Goal: Information Seeking & Learning: Learn about a topic

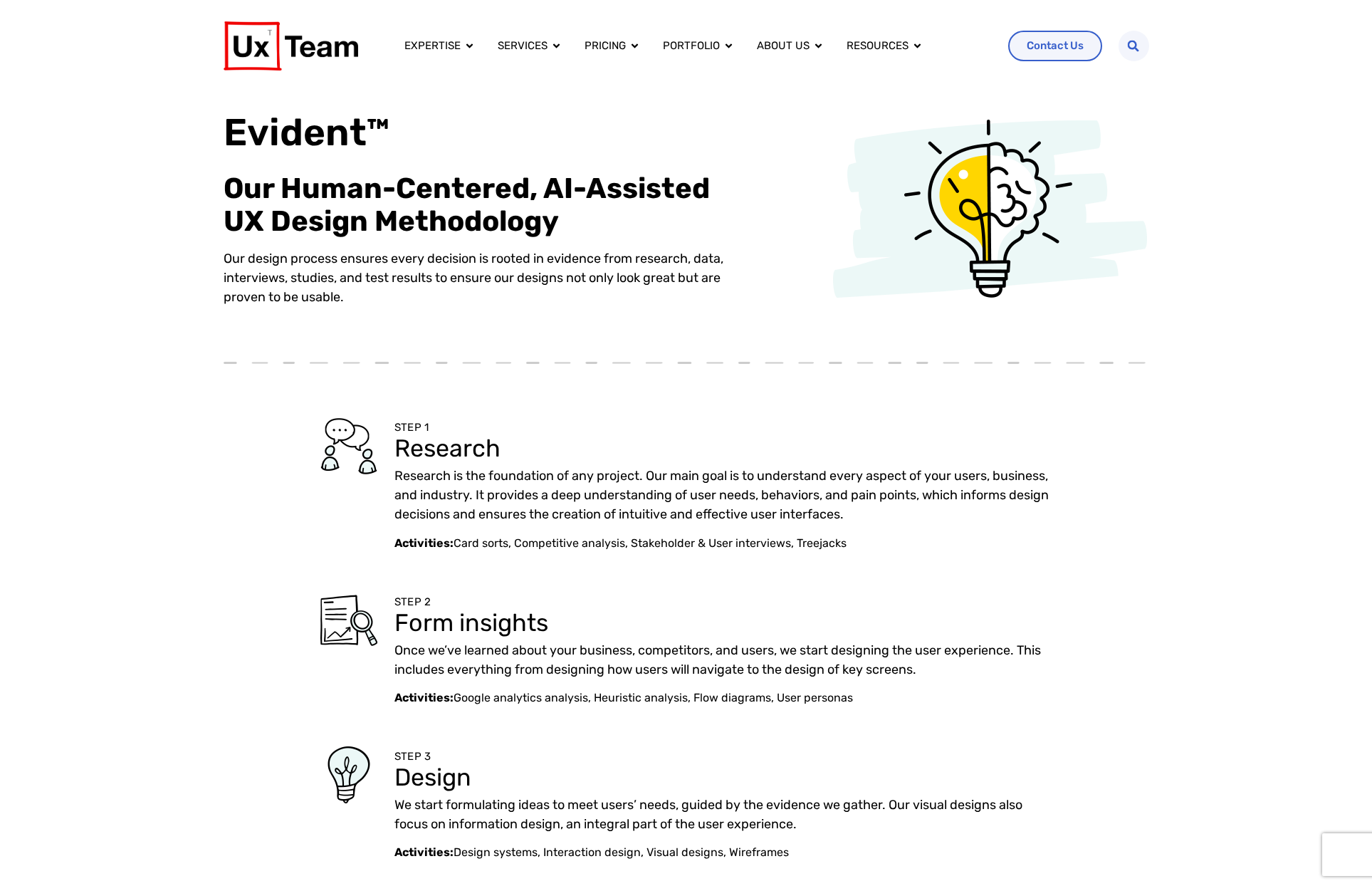
click at [303, 272] on p "Our design process ensures every decision is rooted in evidence from research, …" at bounding box center [487, 277] width 527 height 57
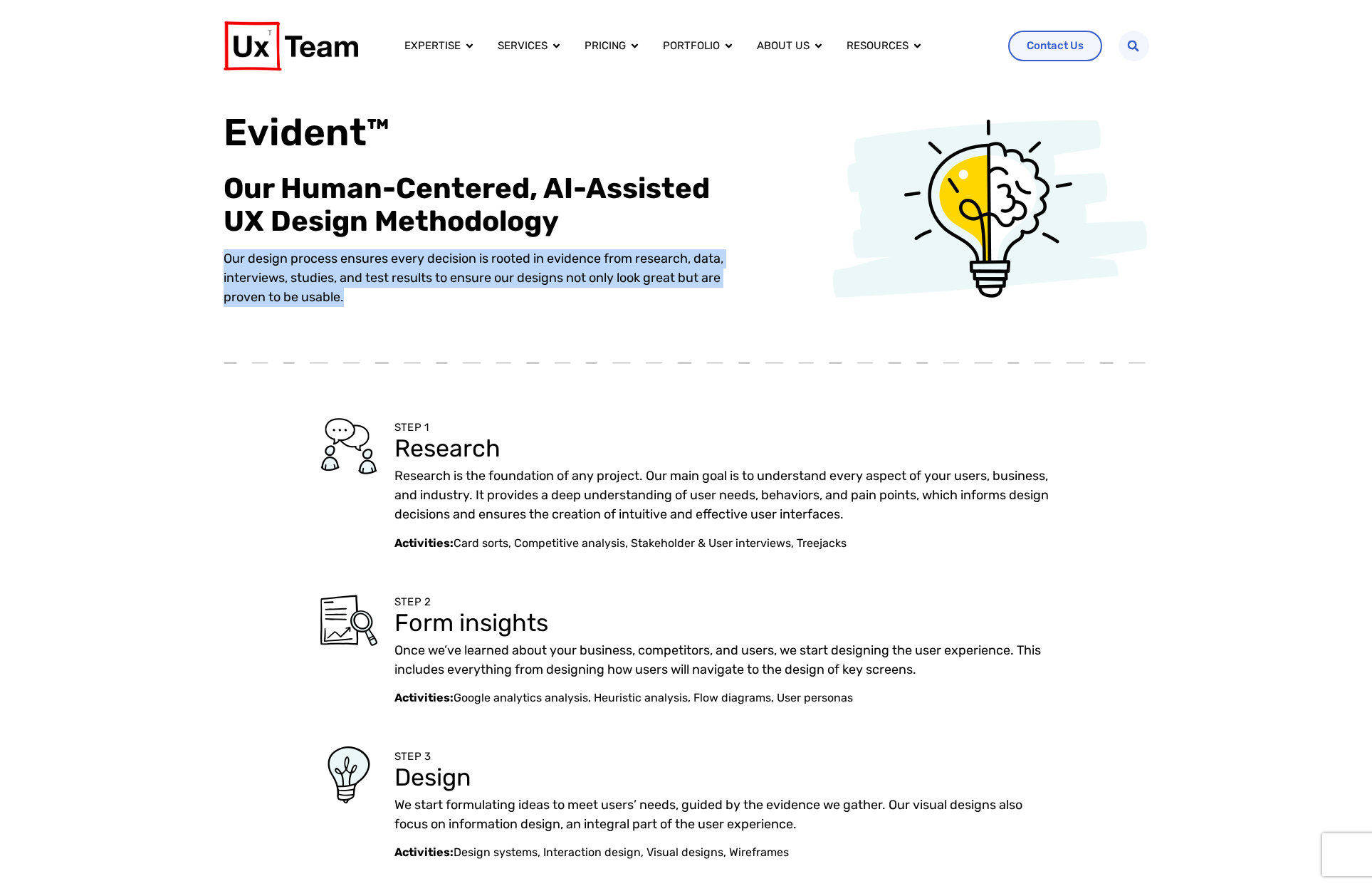
click at [303, 272] on p "Our design process ensures every decision is rooted in evidence from research, …" at bounding box center [487, 277] width 527 height 57
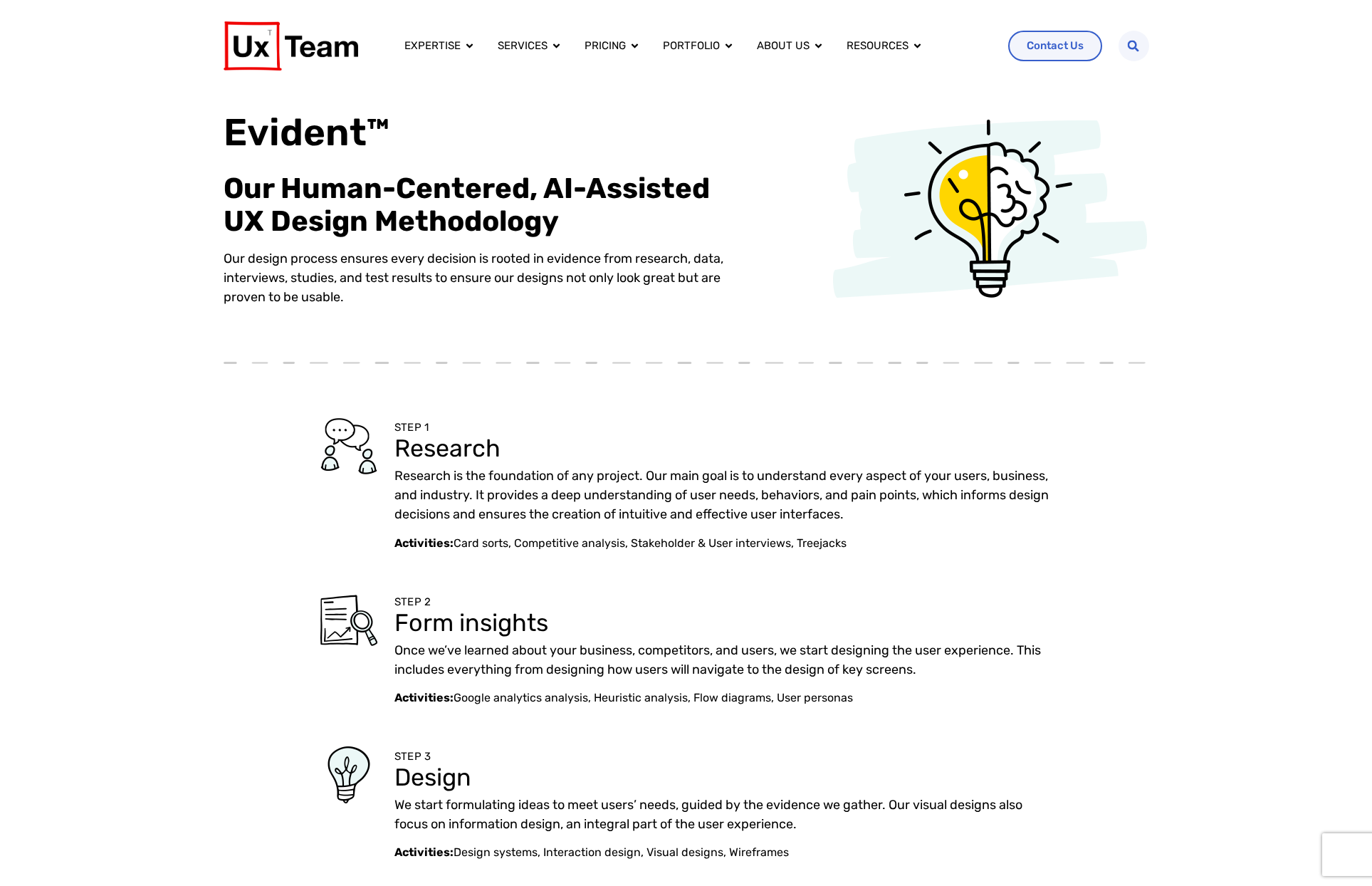
click at [253, 179] on h2 "Our Human-Centered, AI-Assisted UX Design Methodology" at bounding box center [487, 205] width 527 height 65
drag, startPoint x: 227, startPoint y: 182, endPoint x: 367, endPoint y: 296, distance: 180.5
click at [367, 296] on div "Our Human-Centered, AI-Assisted UX Design Methodology Our design process ensure…" at bounding box center [487, 242] width 527 height 140
copy div "Our Human-Centered, AI-Assisted UX Design Methodology Our design process ensure…"
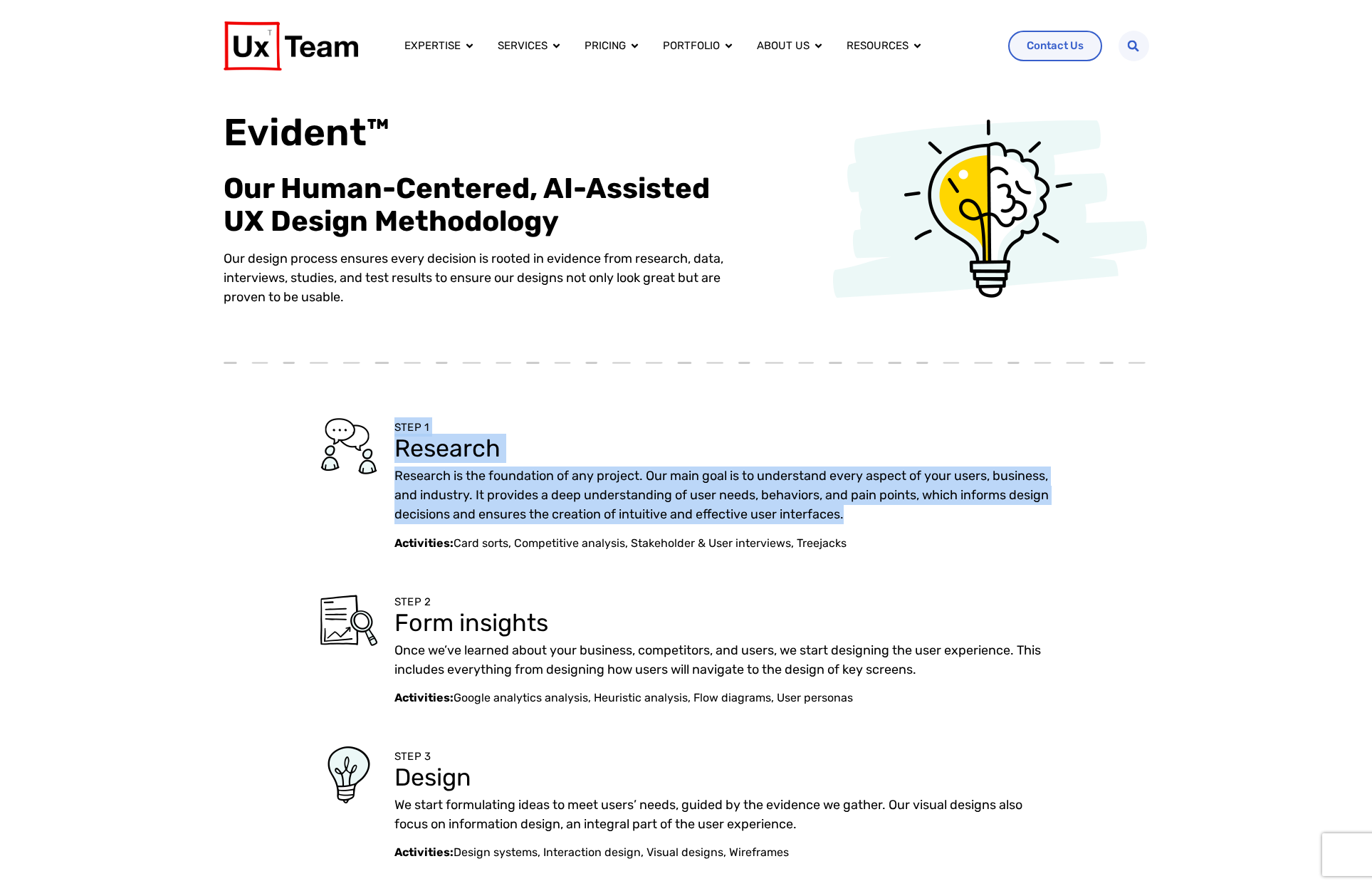
drag, startPoint x: 394, startPoint y: 428, endPoint x: 920, endPoint y: 516, distance: 533.3
click at [920, 516] on div "STEP 1 Research Research is the foundation of any project. Our main goal is to …" at bounding box center [723, 484] width 657 height 134
copy div "STEP 1 Research Research is the foundation of any project. Our main goal is to …"
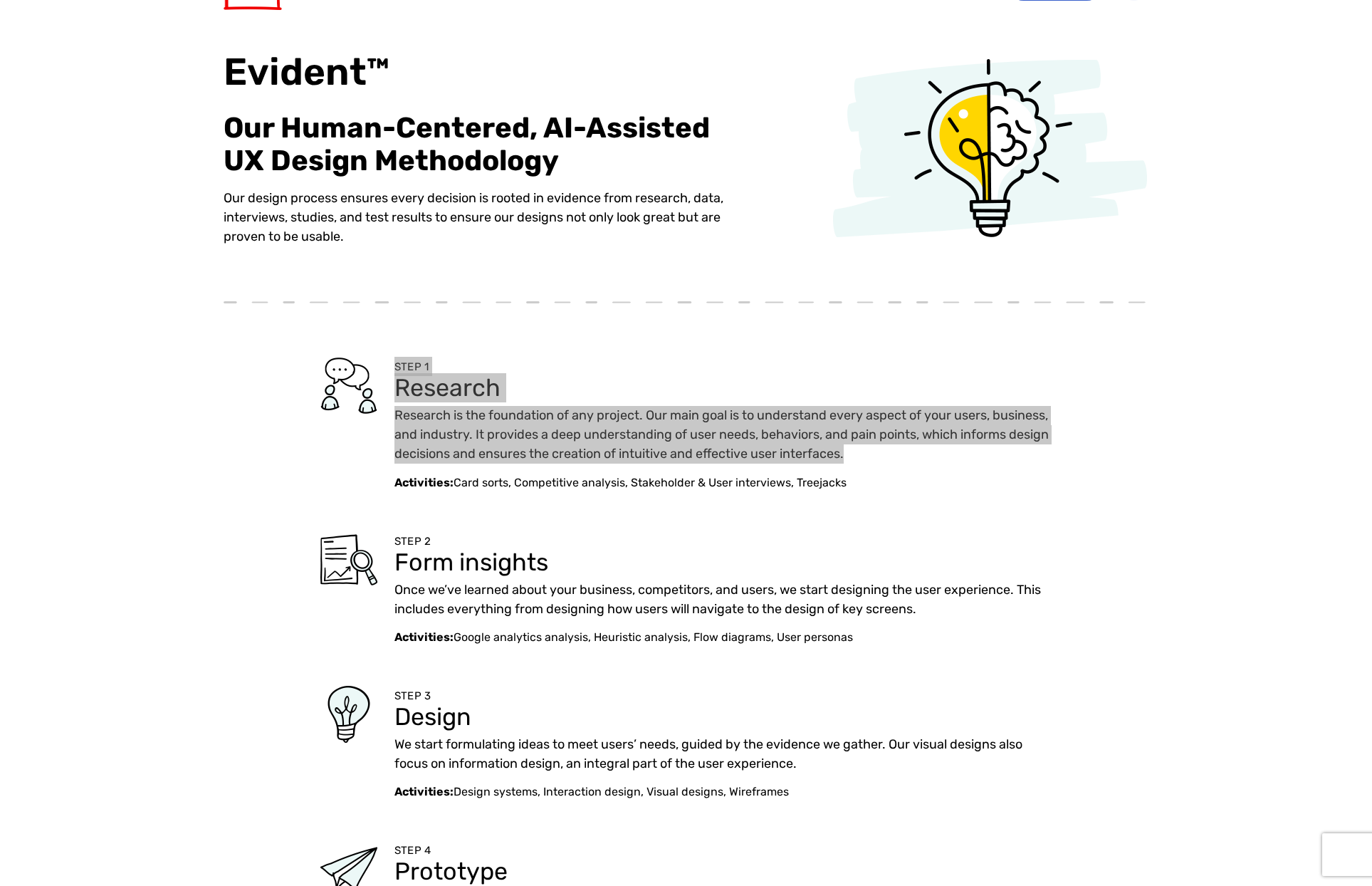
scroll to position [285, 0]
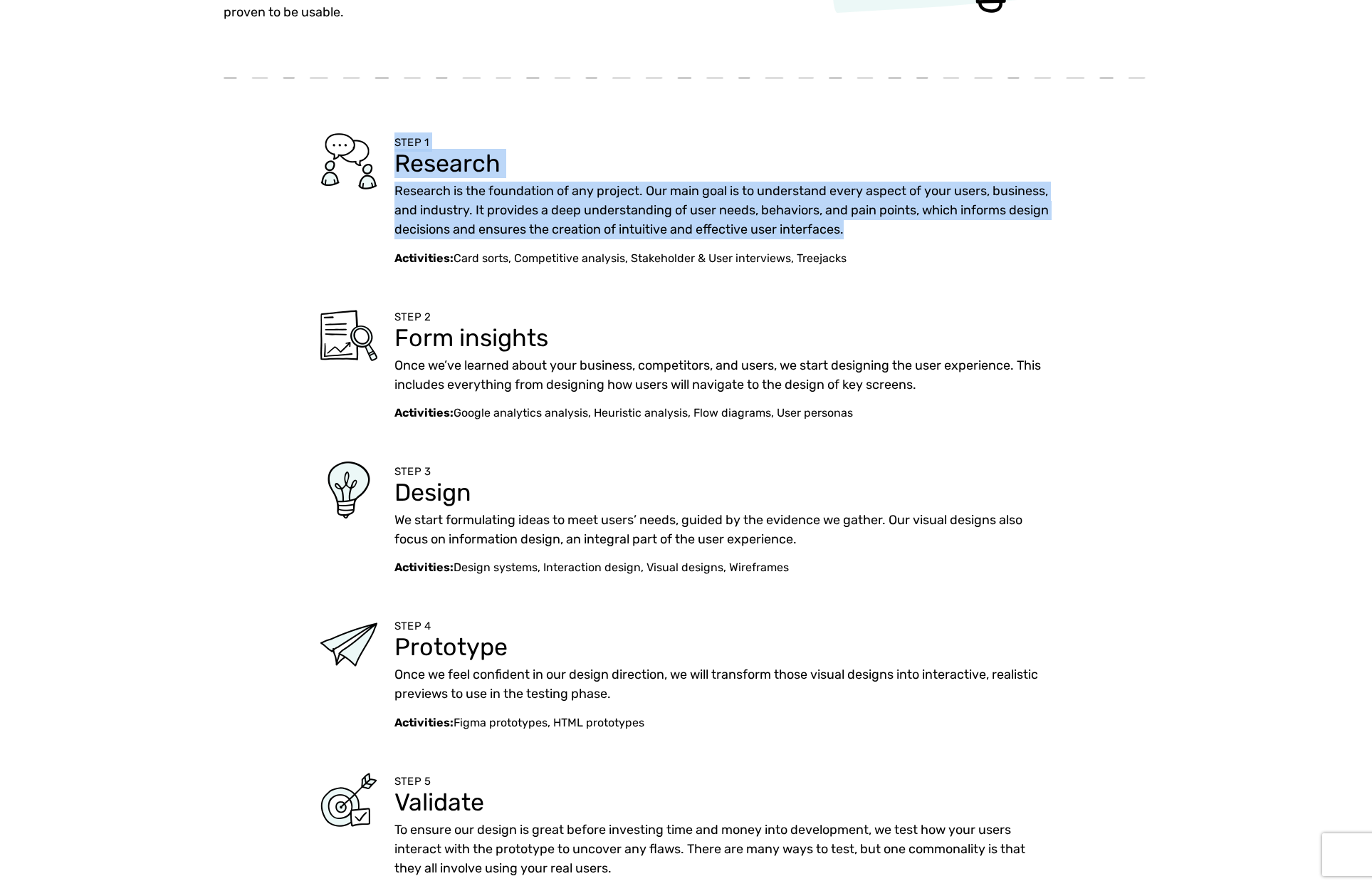
drag, startPoint x: 396, startPoint y: 313, endPoint x: 906, endPoint y: 423, distance: 521.7
click at [906, 423] on div "STEP 1 Research Research is the foundation of any project. Our main goal is to …" at bounding box center [686, 519] width 926 height 863
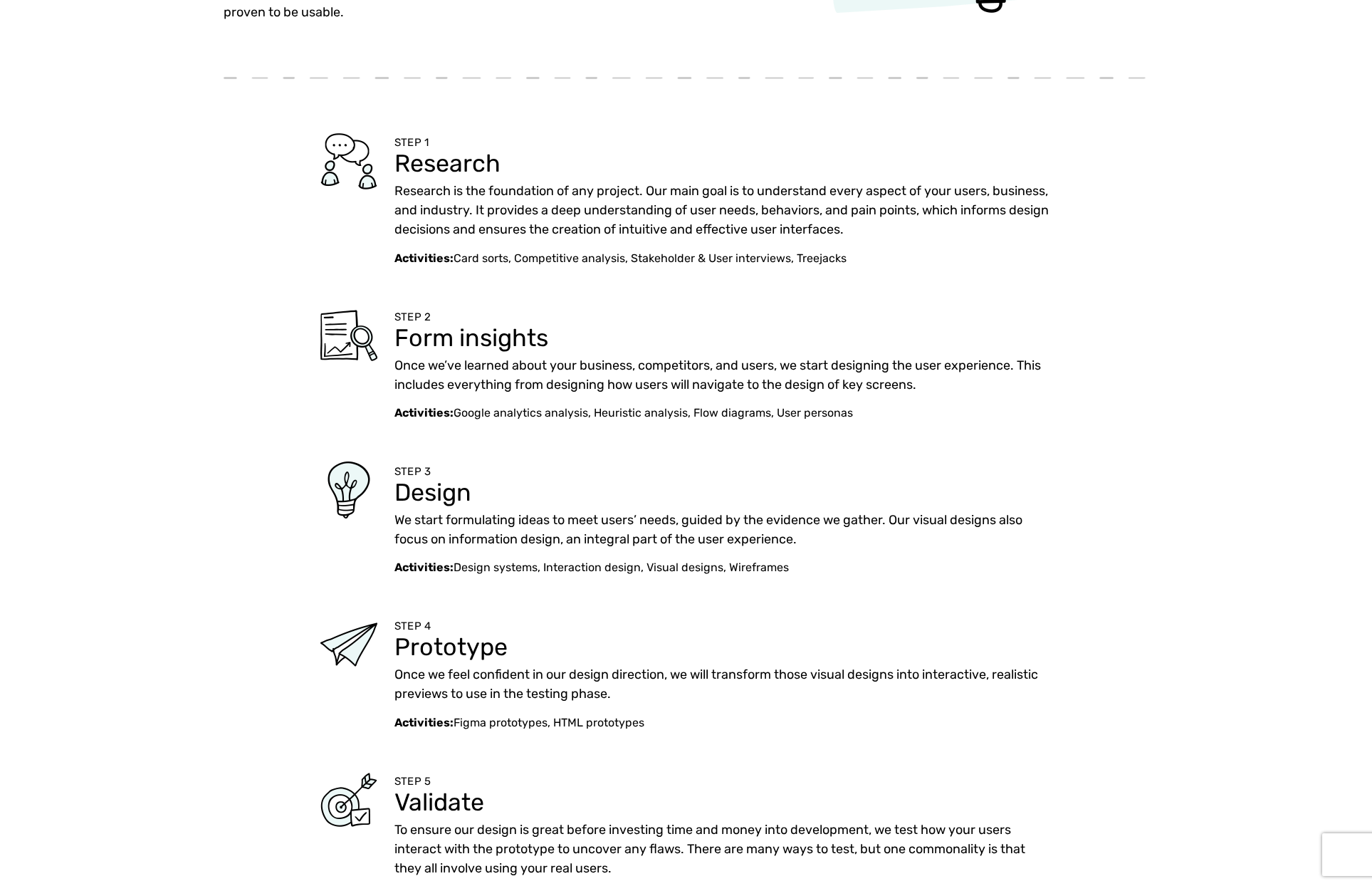
drag, startPoint x: 909, startPoint y: 408, endPoint x: 898, endPoint y: 406, distance: 11.2
click at [905, 407] on p "Activities: Google analytics analysis, Heuristic analysis, Flow diagrams, User …" at bounding box center [723, 413] width 657 height 17
drag, startPoint x: 463, startPoint y: 312, endPoint x: 702, endPoint y: 353, distance: 242.5
click at [702, 353] on div "STEP 2 Form insights Once we’ve learned about your business, competitors, and u…" at bounding box center [723, 365] width 657 height 115
drag, startPoint x: 408, startPoint y: 321, endPoint x: 353, endPoint y: 318, distance: 55.1
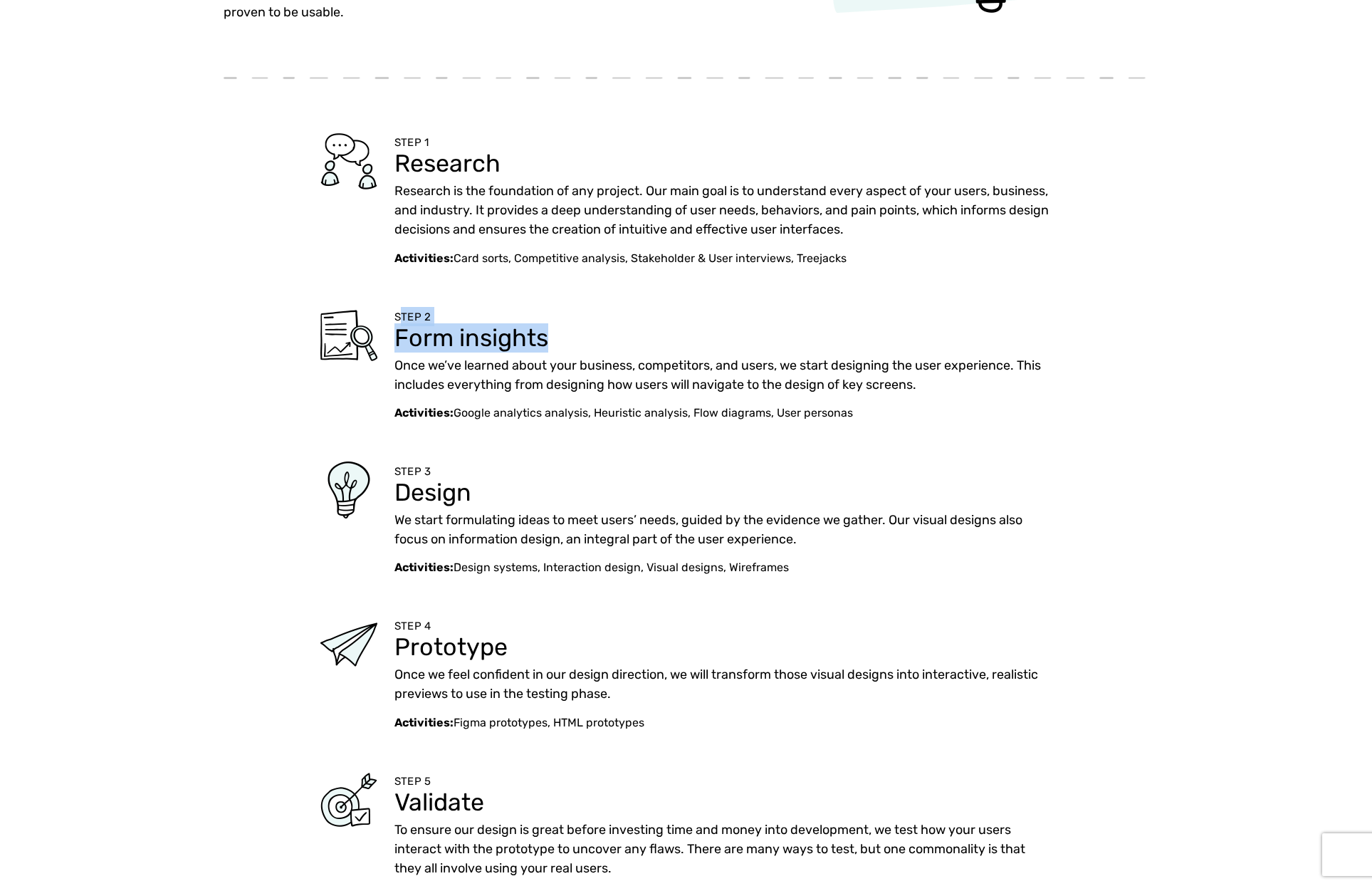
click at [407, 321] on span "STEP 2" at bounding box center [413, 317] width 36 height 13
click at [394, 314] on div "STEP 2 Form insights Once we’ve learned about your business, competitors, and u…" at bounding box center [686, 365] width 926 height 115
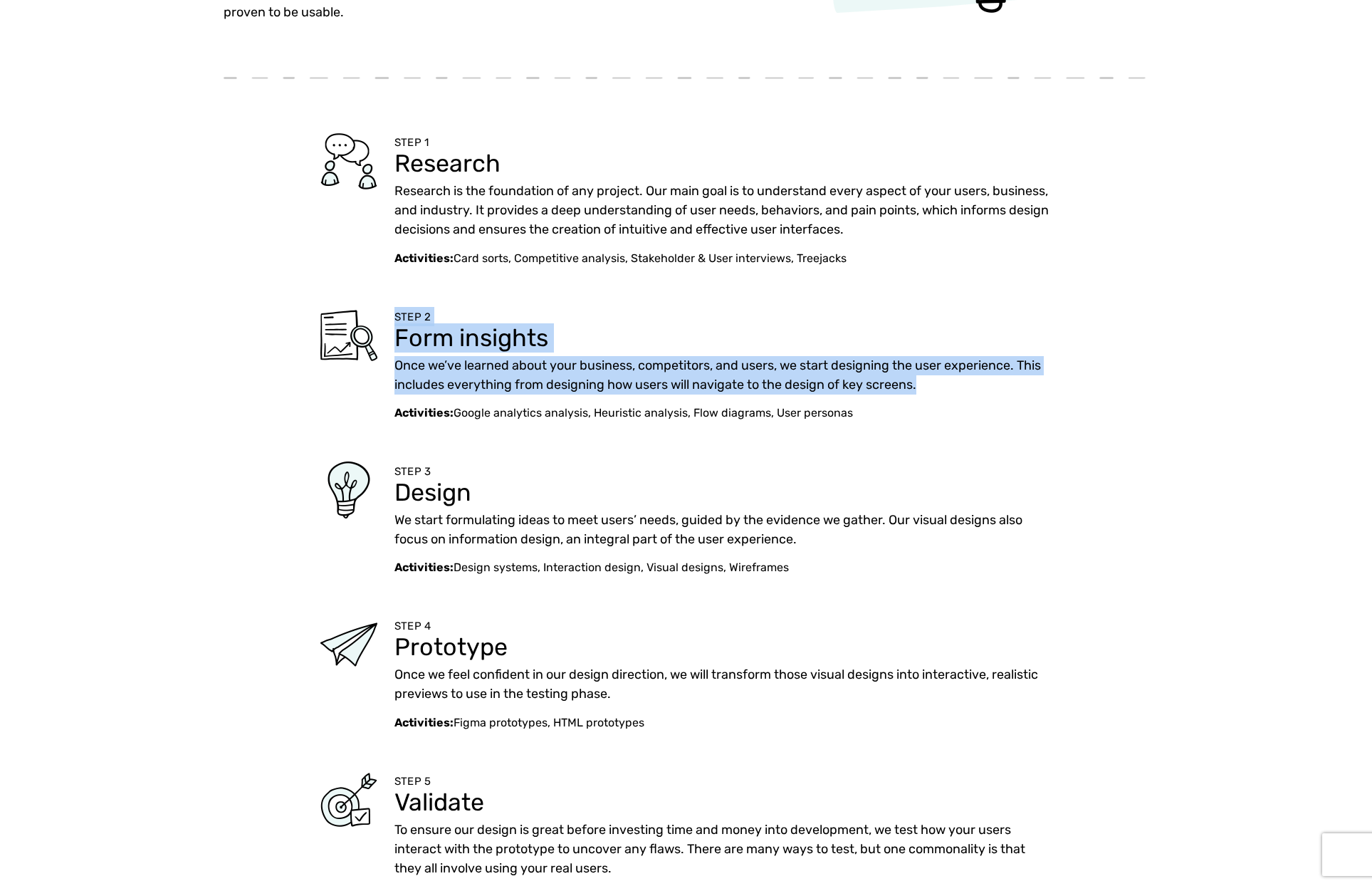
drag, startPoint x: 390, startPoint y: 314, endPoint x: 956, endPoint y: 394, distance: 571.6
click at [956, 394] on div "STEP 2 Form insights Once we’ve learned about your business, competitors, and u…" at bounding box center [686, 365] width 926 height 115
copy div "STEP 2 Form insights Once we’ve learned about your business, competitors, and u…"
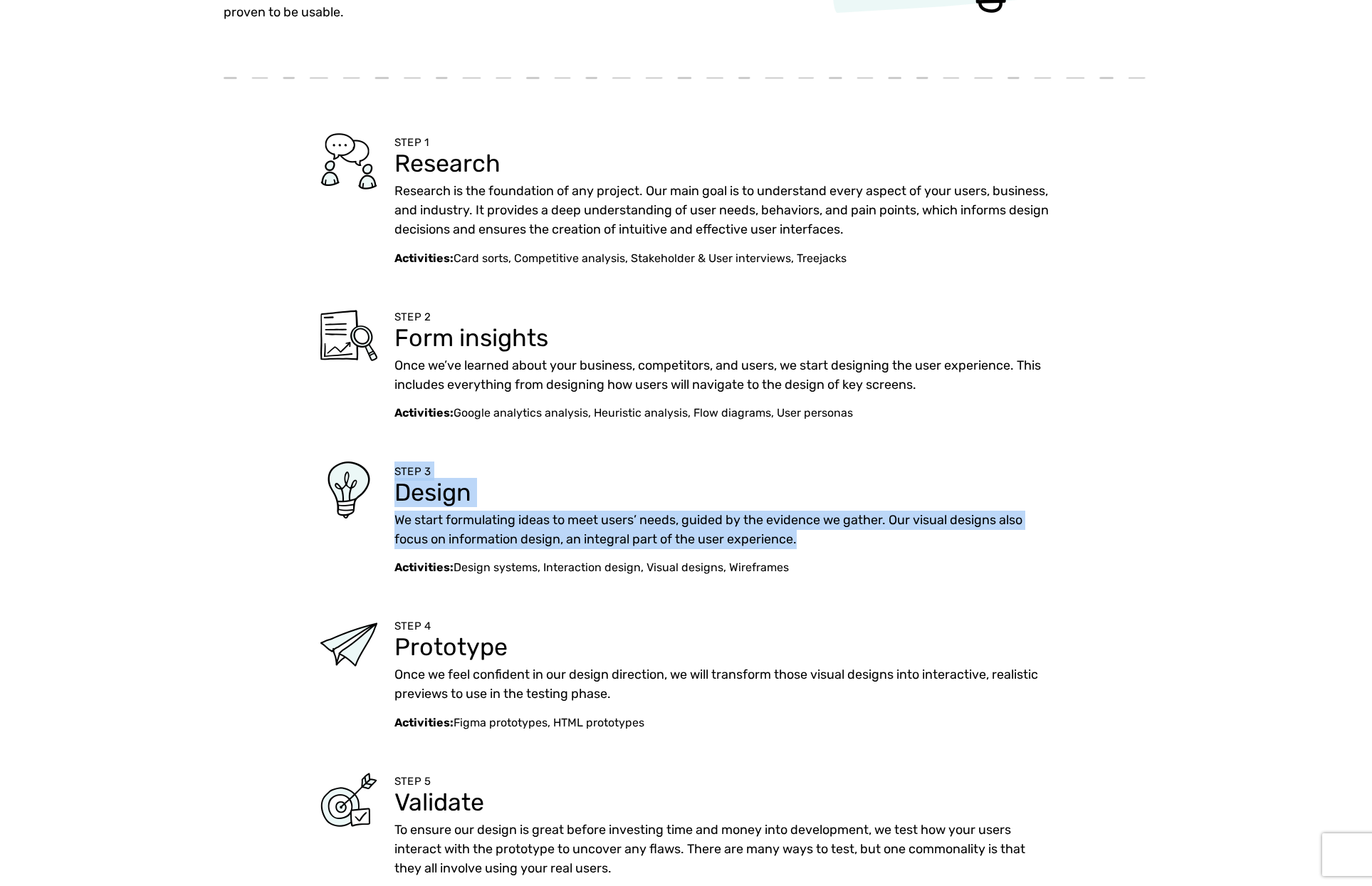
drag, startPoint x: 486, startPoint y: 471, endPoint x: 857, endPoint y: 540, distance: 377.4
click at [857, 540] on div "STEP 3 Design We start formulating ideas to meet users’ needs, guided by the ev…" at bounding box center [686, 519] width 926 height 115
copy div "STEP 3 Design We start formulating ideas to meet users’ needs, guided by the ev…"
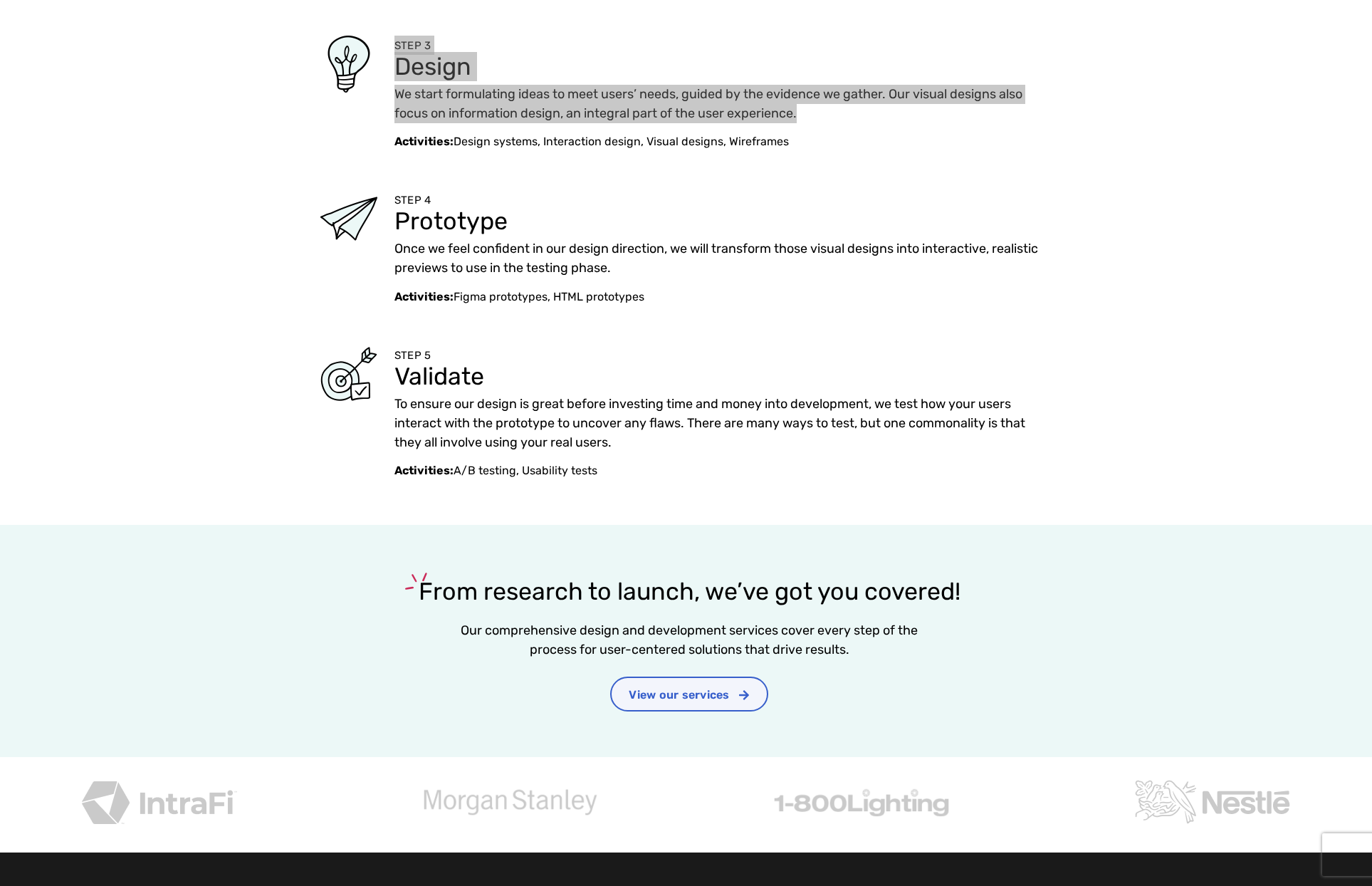
scroll to position [712, 0]
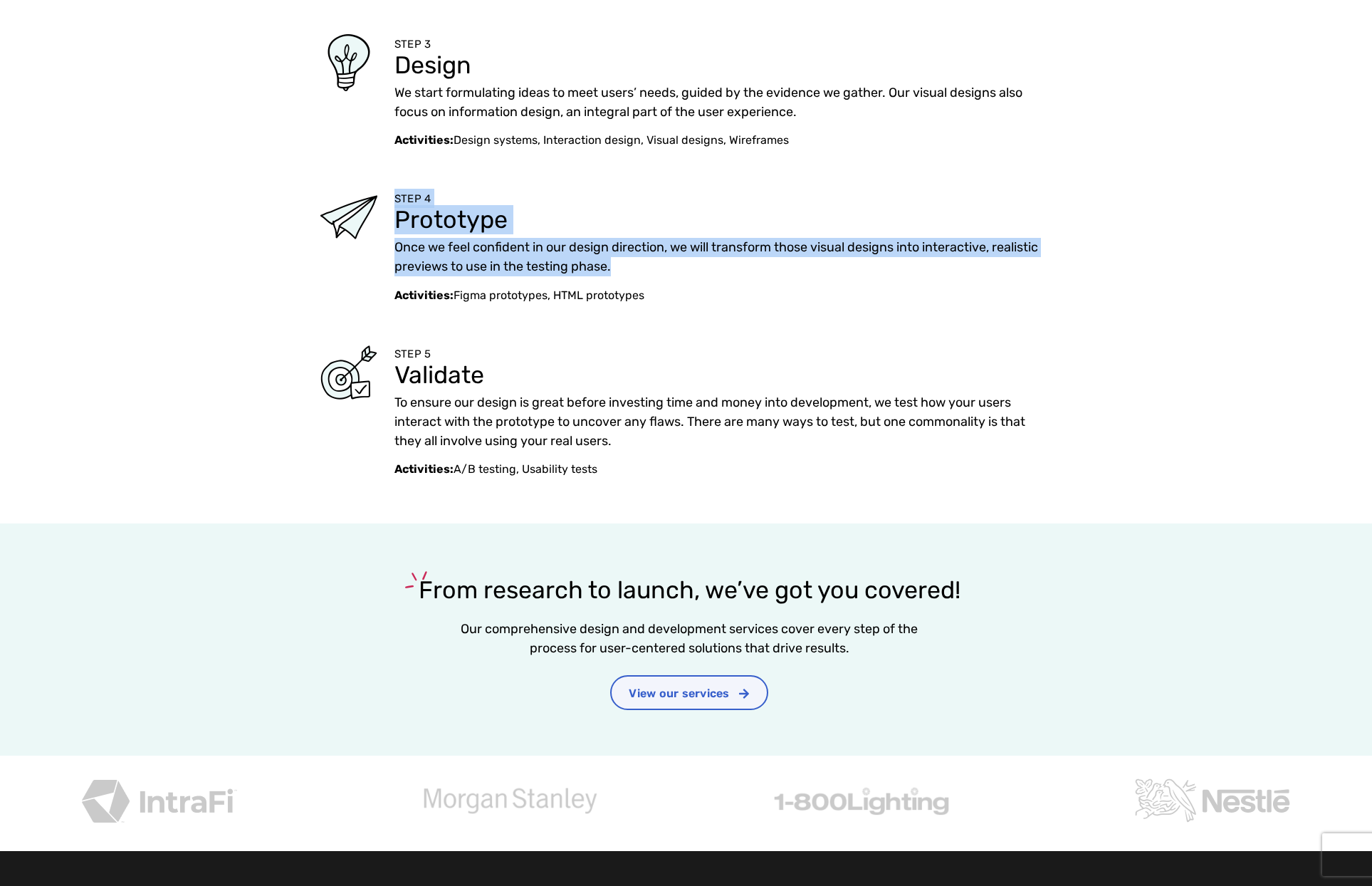
drag, startPoint x: 392, startPoint y: 196, endPoint x: 628, endPoint y: 264, distance: 245.6
click at [628, 264] on div "STEP 4 Prototype Once we feel confident in our design direction, we will transf…" at bounding box center [686, 246] width 926 height 115
copy div "STEP 4 Prototype Once we feel confident in our design direction, we will transf…"
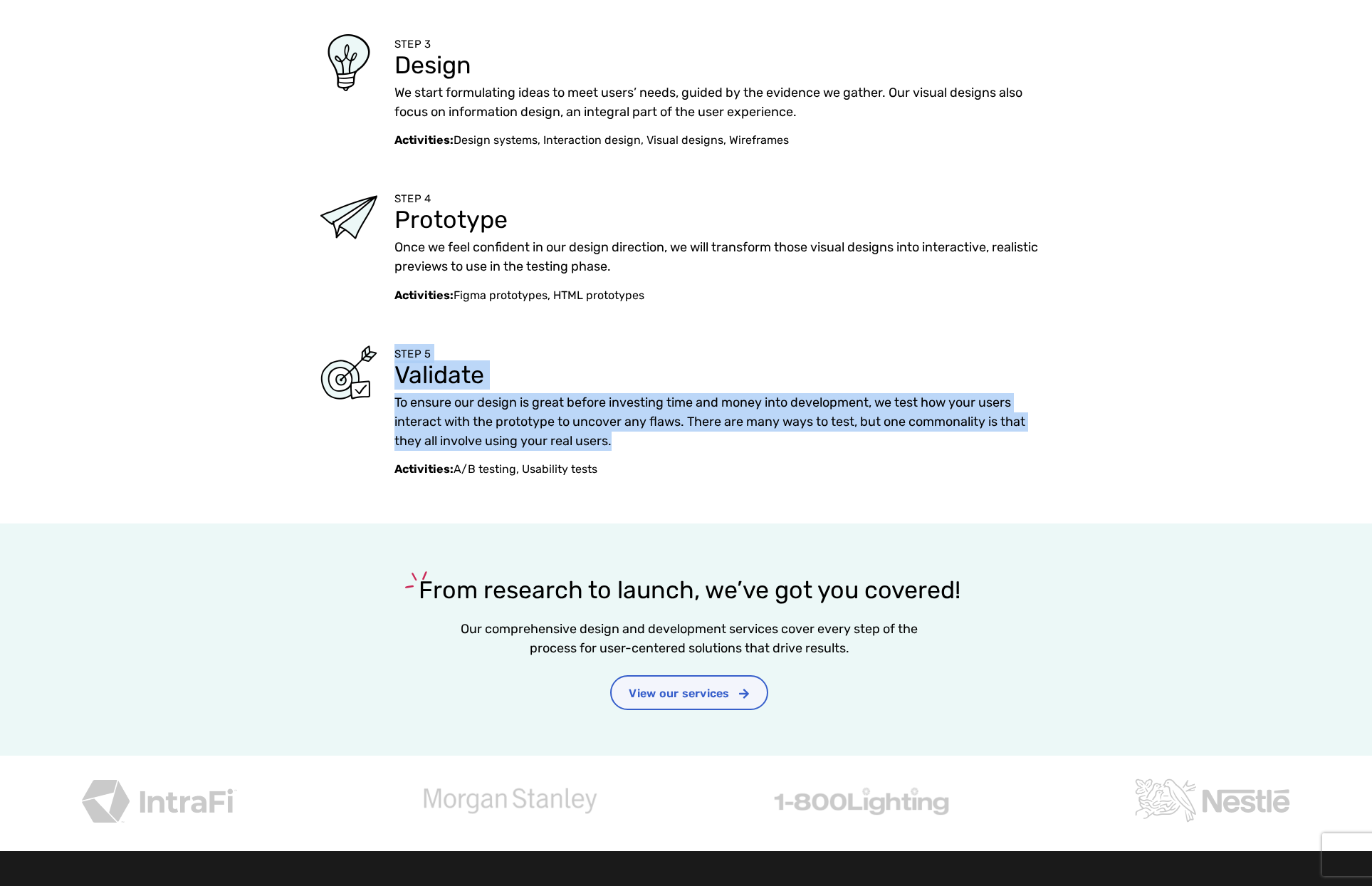
drag, startPoint x: 397, startPoint y: 351, endPoint x: 620, endPoint y: 439, distance: 239.7
click at [620, 439] on div "STEP 5 Validate To ensure our design is great before investing time and money i…" at bounding box center [723, 411] width 657 height 134
copy div "STEP 5 Validate To ensure our design is great before investing time and money i…"
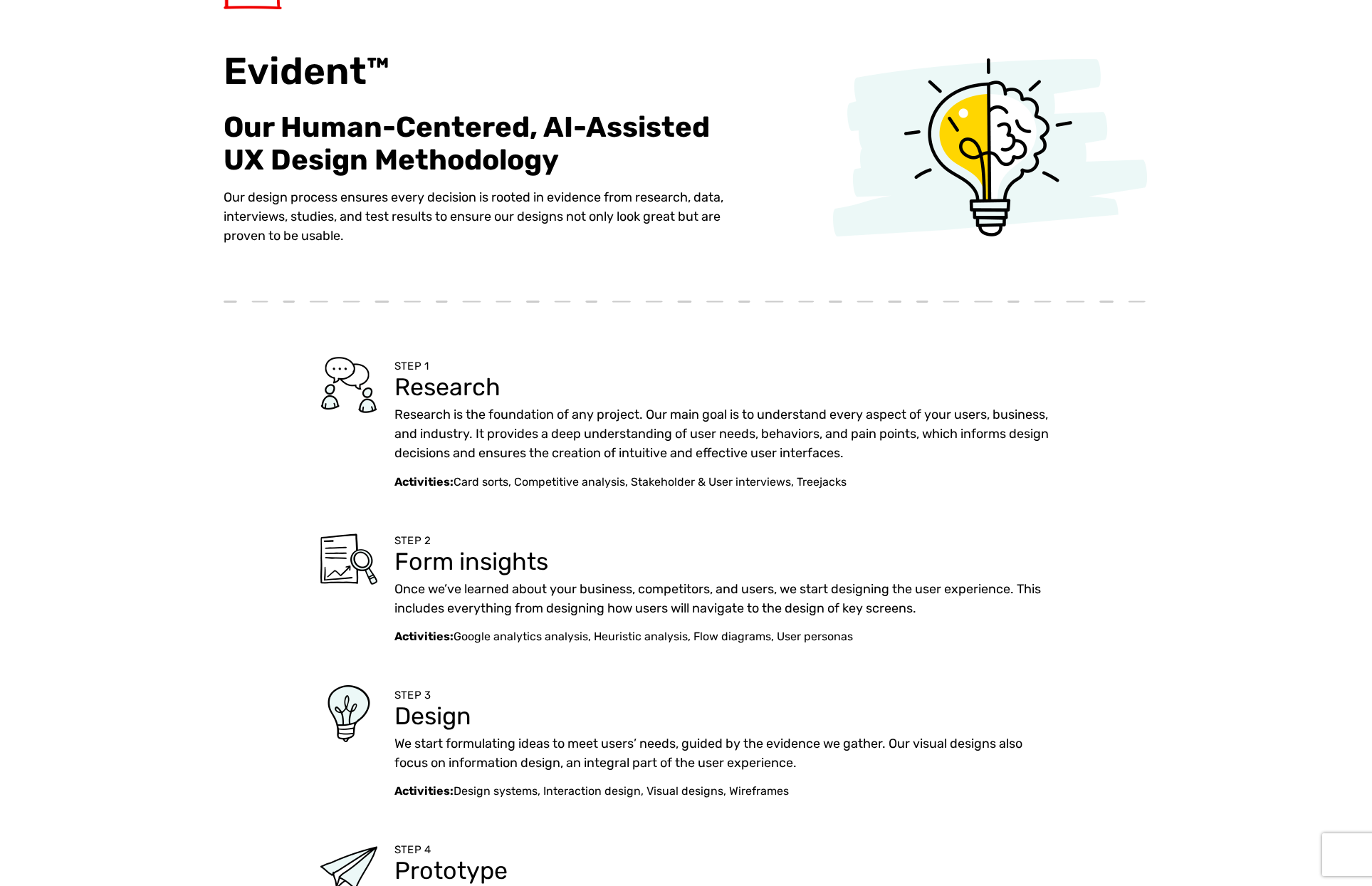
scroll to position [0, 0]
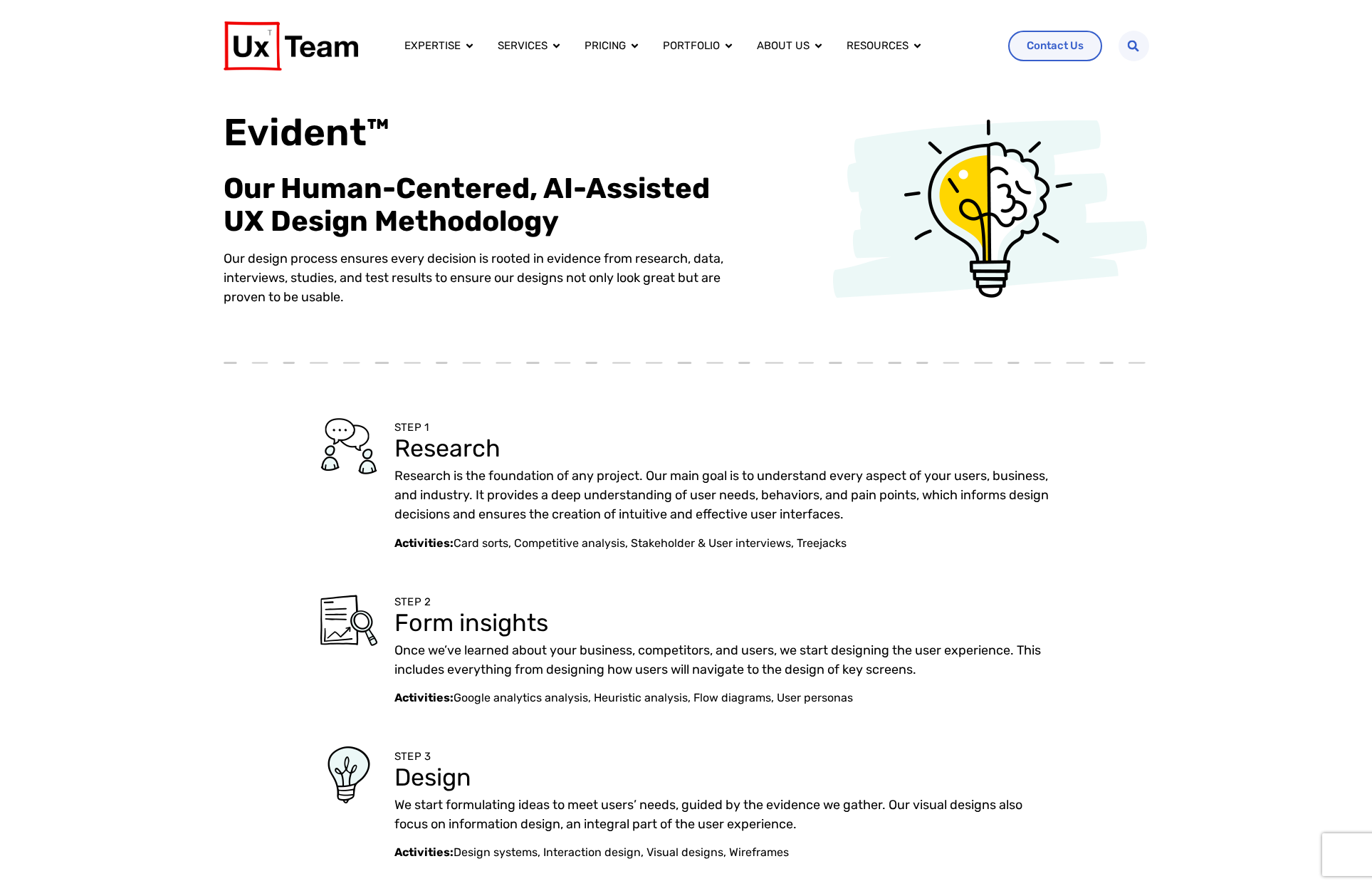
click at [458, 272] on p "Our design process ensures every decision is rooted in evidence from research, …" at bounding box center [487, 277] width 527 height 57
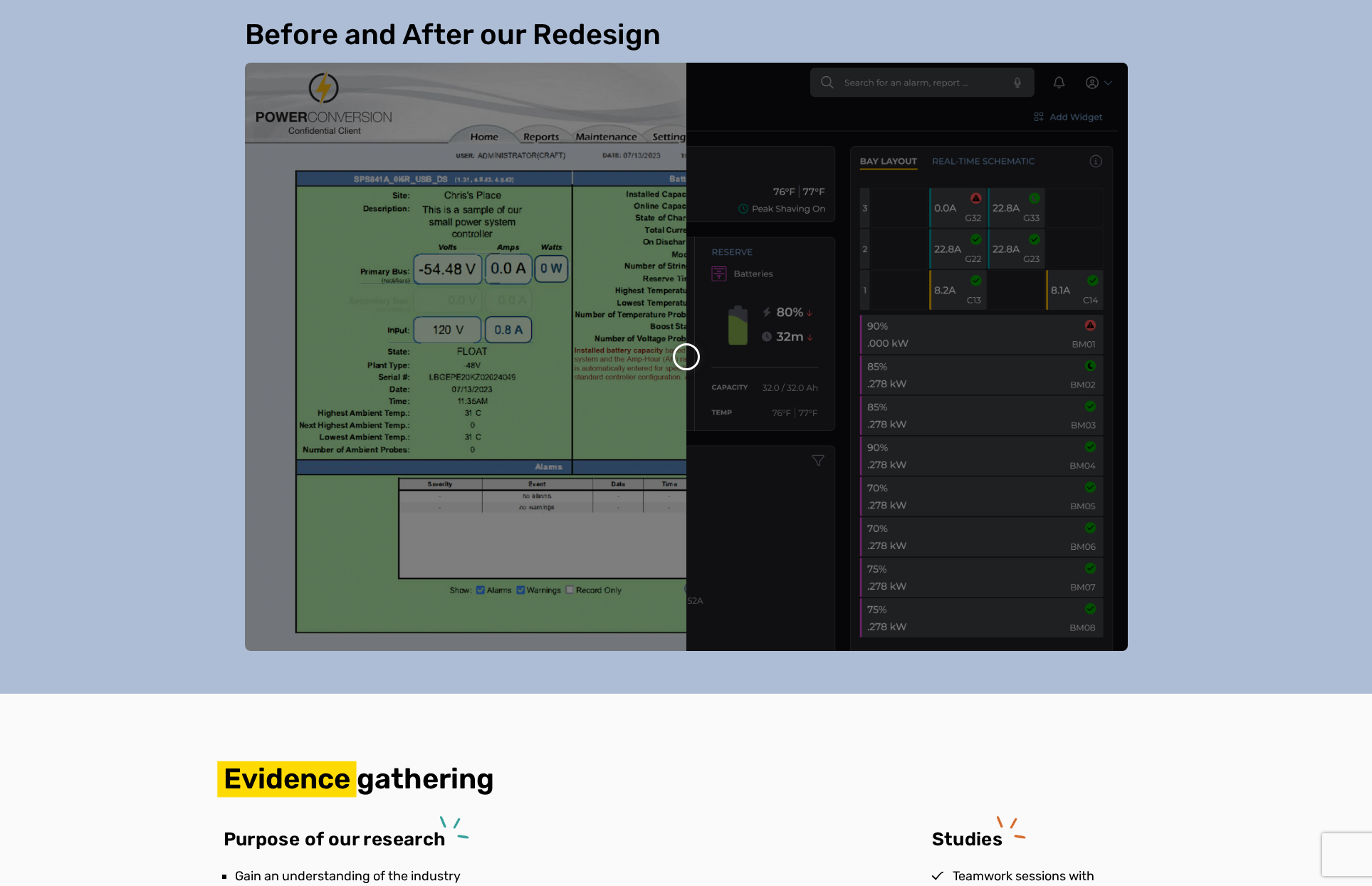
scroll to position [1282, 0]
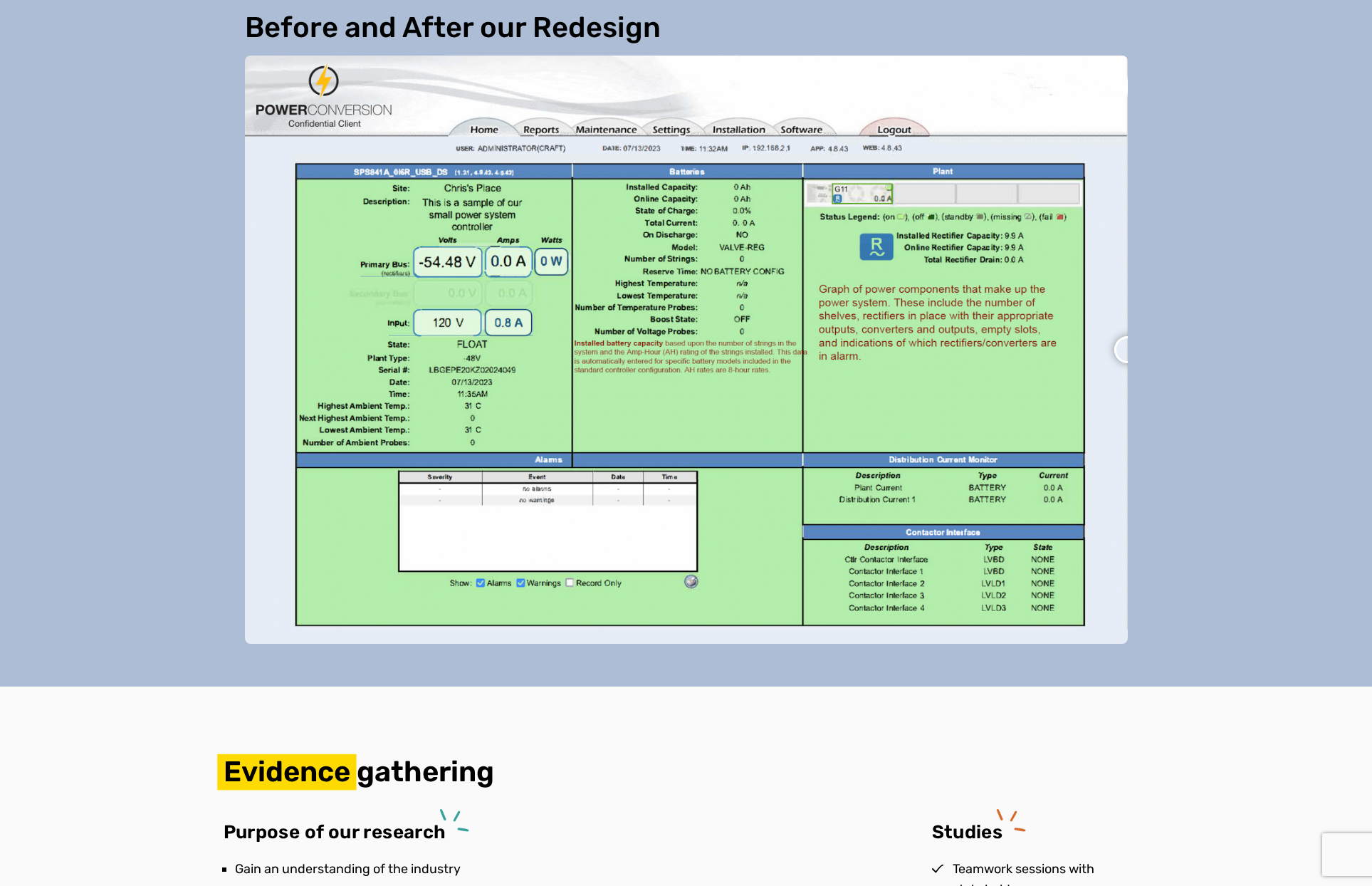
drag, startPoint x: 689, startPoint y: 349, endPoint x: 1267, endPoint y: 359, distance: 578.1
click at [1267, 359] on div "Before and After our Redesign" at bounding box center [686, 328] width 1372 height 718
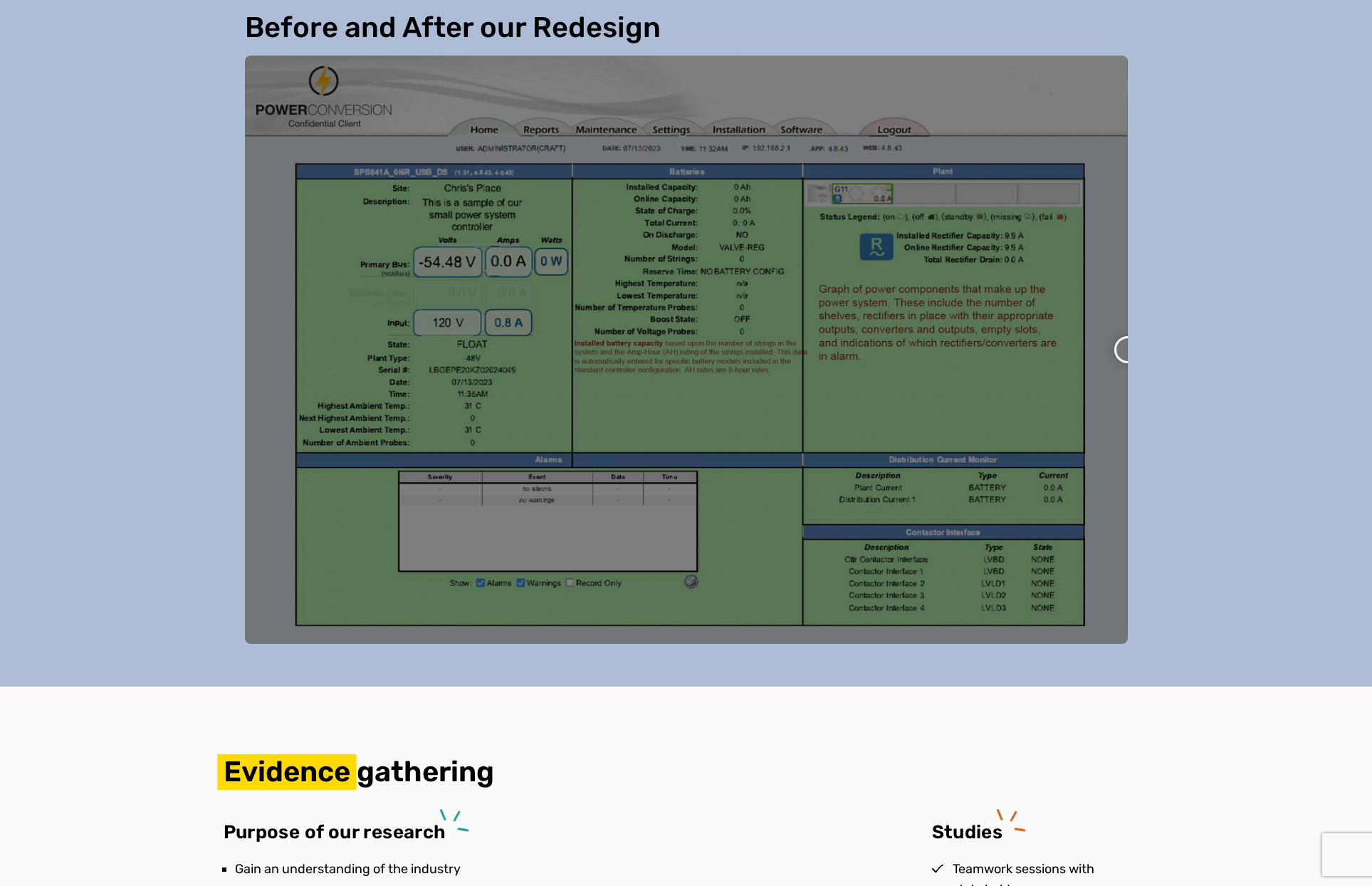
drag, startPoint x: 1111, startPoint y: 332, endPoint x: 417, endPoint y: 381, distance: 695.7
click at [417, 381] on div at bounding box center [686, 349] width 883 height 588
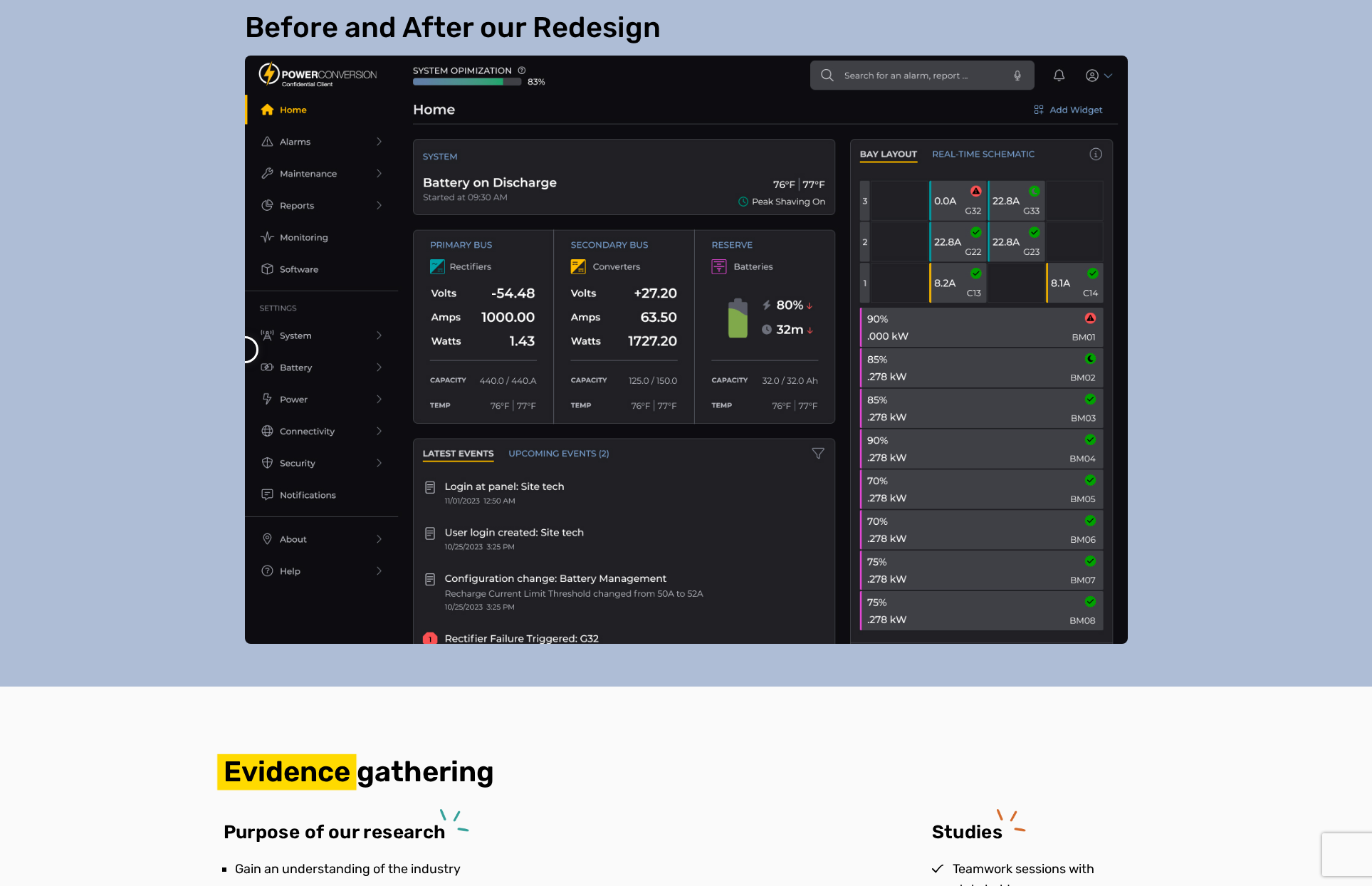
drag, startPoint x: 1122, startPoint y: 350, endPoint x: 176, endPoint y: 409, distance: 947.8
click at [176, 409] on div "Before and After our Redesign" at bounding box center [686, 328] width 1372 height 718
